Goal: Information Seeking & Learning: Learn about a topic

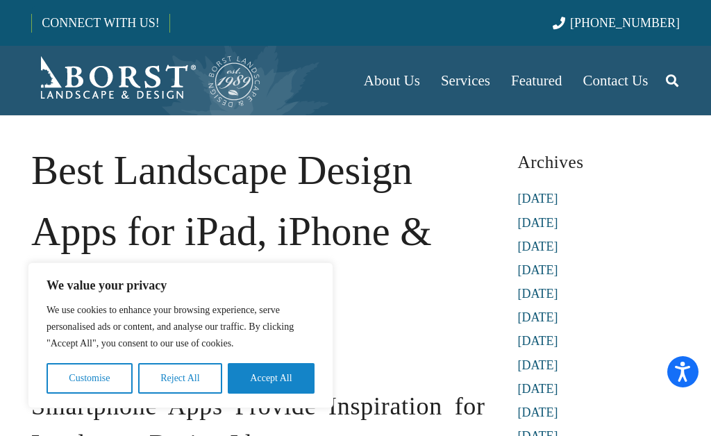
click at [262, 382] on button "Accept All" at bounding box center [271, 378] width 87 height 31
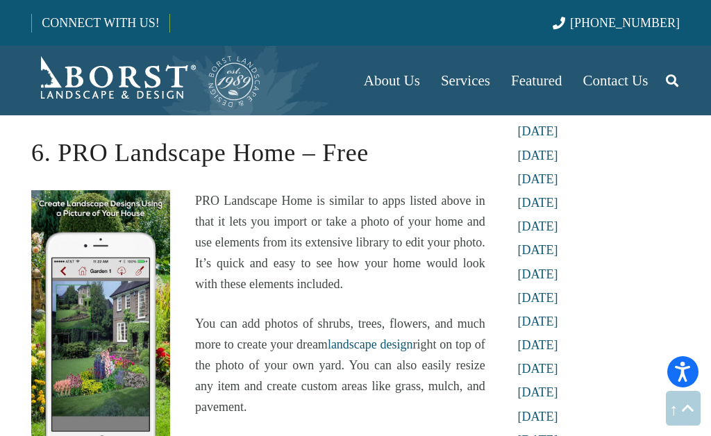
scroll to position [2605, 0]
click at [113, 176] on div "Smartphone Apps Provide Inspiration for Landscape Design Ideas As a homeowner, …" at bounding box center [258, 99] width 454 height 4633
click at [92, 155] on h2 "6. PRO Landscape Home – Free" at bounding box center [258, 145] width 454 height 56
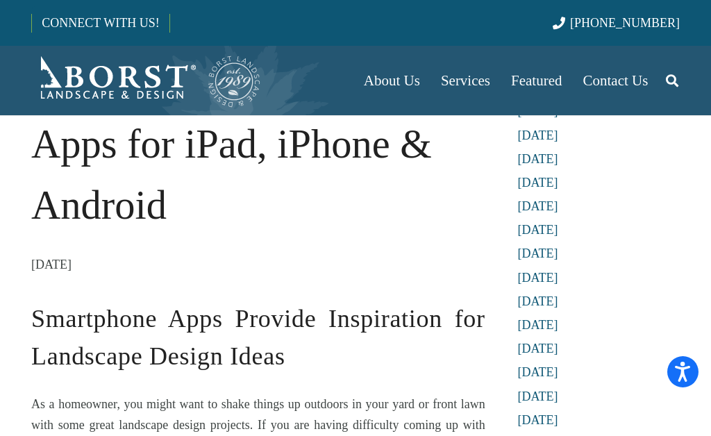
scroll to position [85, 0]
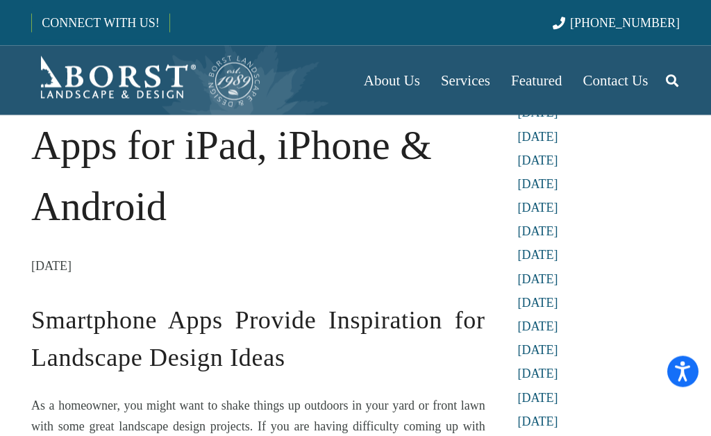
click at [538, 376] on link "[DATE]" at bounding box center [537, 374] width 40 height 14
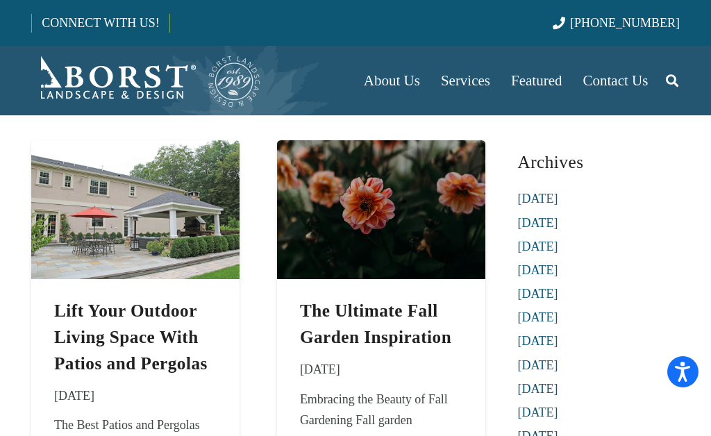
click at [556, 205] on link "[DATE]" at bounding box center [537, 199] width 40 height 14
click at [541, 205] on link "[DATE]" at bounding box center [537, 199] width 40 height 14
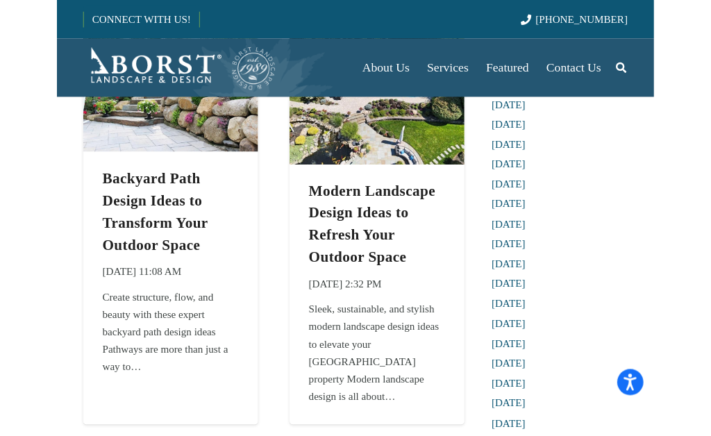
scroll to position [95, 0]
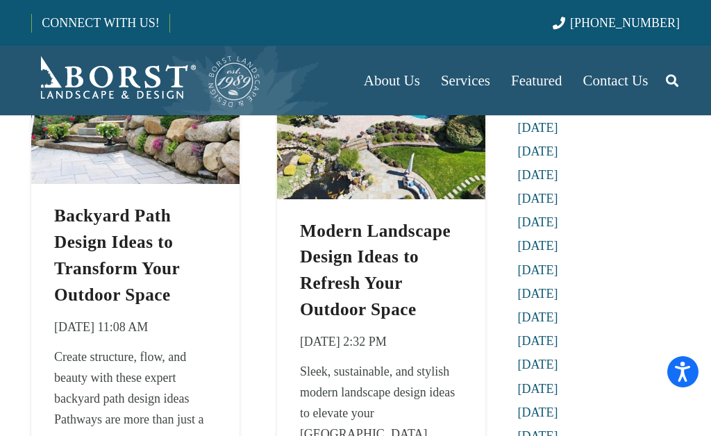
click at [96, 269] on link "Backyard Path Design Ideas to Transform Your Outdoor Space" at bounding box center [117, 254] width 126 height 97
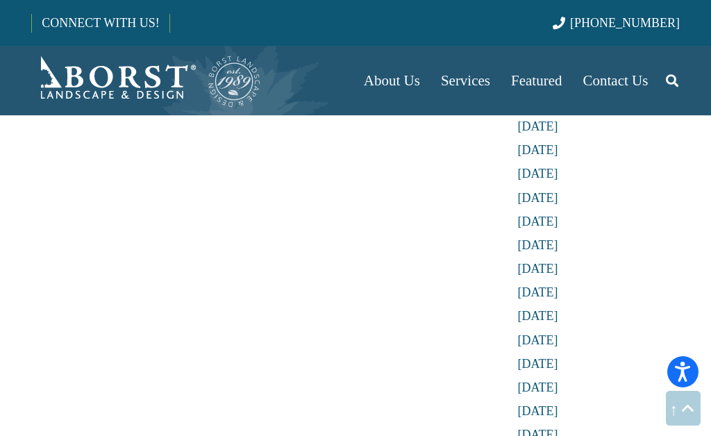
scroll to position [3817, 0]
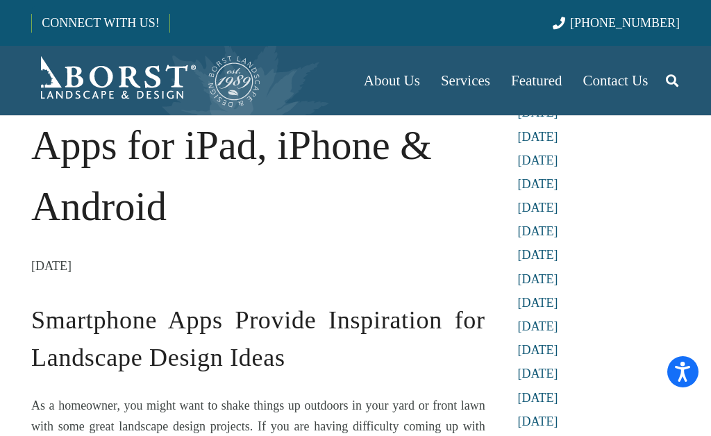
scroll to position [86, 0]
